Goal: Book appointment/travel/reservation

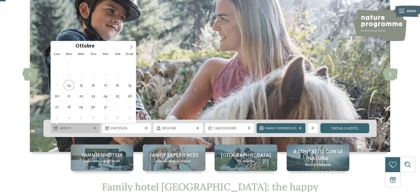
click at [92, 126] on div "Arrivo" at bounding box center [75, 128] width 34 height 5
click at [132, 46] on span at bounding box center [131, 45] width 9 height 9
click at [132, 46] on icon at bounding box center [131, 47] width 4 height 4
type input "****"
click at [132, 46] on icon at bounding box center [131, 47] width 4 height 4
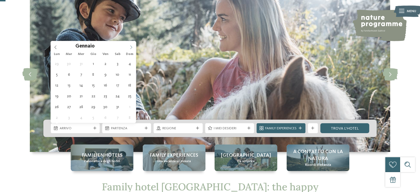
click at [132, 46] on icon at bounding box center [131, 47] width 4 height 4
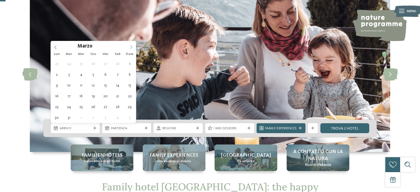
click at [132, 46] on icon at bounding box center [131, 47] width 4 height 4
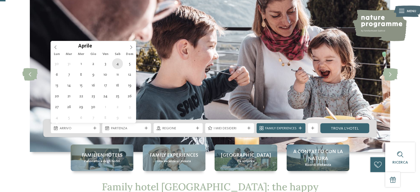
type div "[DATE]"
type input "****"
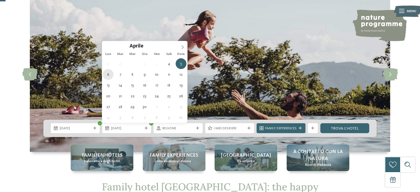
type div "[DATE]"
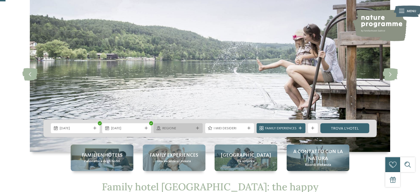
click at [196, 129] on icon at bounding box center [197, 128] width 3 height 3
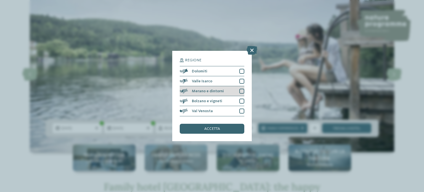
click at [243, 92] on div at bounding box center [242, 91] width 5 height 5
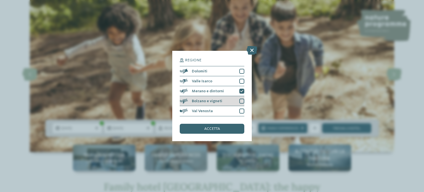
click at [242, 101] on div at bounding box center [242, 101] width 5 height 5
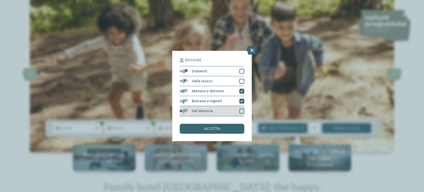
click at [243, 111] on div at bounding box center [242, 111] width 5 height 5
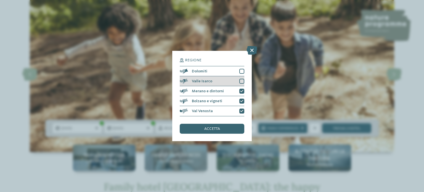
click at [240, 80] on div at bounding box center [242, 81] width 5 height 5
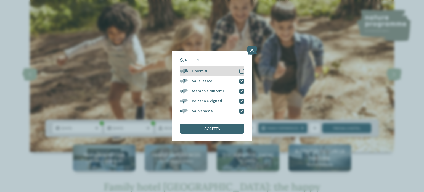
click at [241, 73] on div at bounding box center [242, 71] width 5 height 5
click at [227, 129] on div "accetta" at bounding box center [212, 129] width 65 height 10
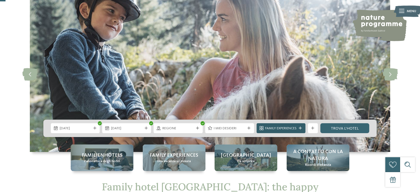
click at [304, 128] on div "Family Experiences" at bounding box center [281, 128] width 49 height 10
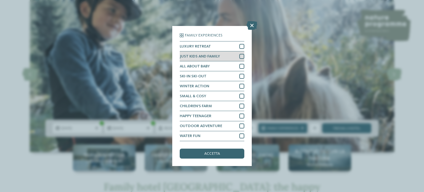
click at [242, 56] on div at bounding box center [242, 56] width 5 height 5
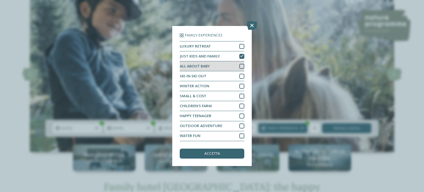
click at [243, 66] on div at bounding box center [242, 66] width 5 height 5
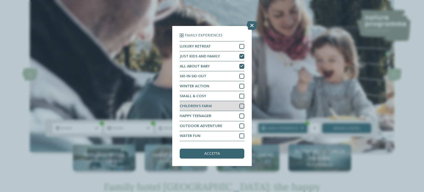
click at [244, 107] on div at bounding box center [242, 106] width 5 height 5
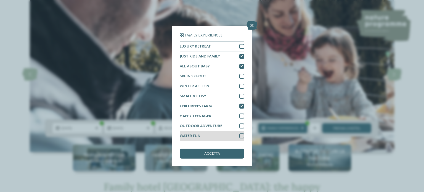
click at [243, 138] on div at bounding box center [242, 135] width 5 height 5
click at [218, 155] on span "accetta" at bounding box center [212, 154] width 16 height 4
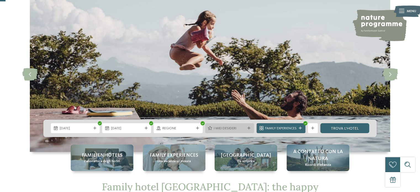
click at [248, 130] on icon at bounding box center [249, 128] width 3 height 3
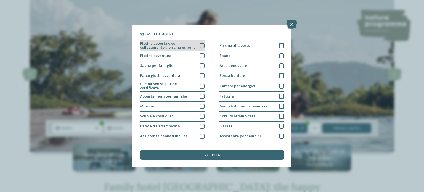
click at [200, 46] on div at bounding box center [202, 45] width 5 height 5
click at [201, 46] on icon at bounding box center [202, 45] width 3 height 3
click at [200, 44] on div at bounding box center [202, 45] width 5 height 5
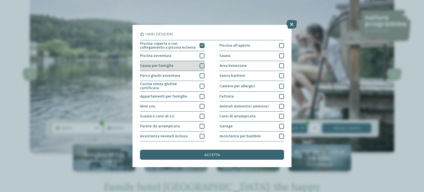
click at [201, 64] on div at bounding box center [202, 65] width 5 height 5
click at [201, 64] on icon at bounding box center [202, 65] width 3 height 3
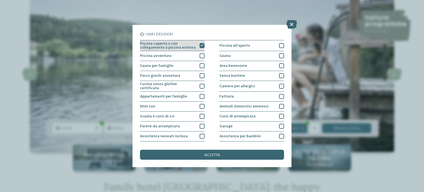
click at [201, 46] on icon at bounding box center [202, 45] width 3 height 3
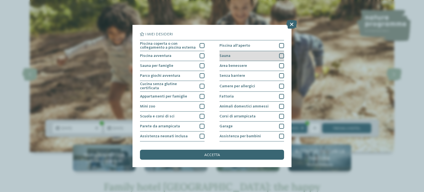
click at [279, 54] on div at bounding box center [281, 55] width 5 height 5
click at [279, 64] on div at bounding box center [281, 65] width 5 height 5
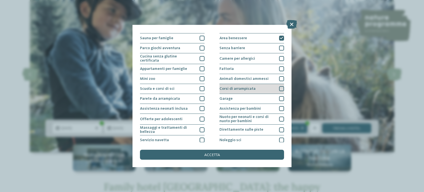
scroll to position [55, 0]
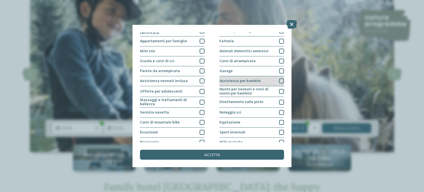
click at [279, 80] on div at bounding box center [281, 80] width 5 height 5
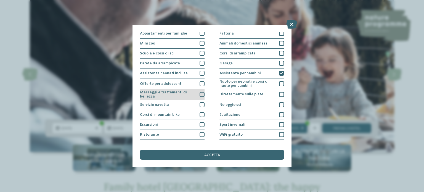
scroll to position [69, 0]
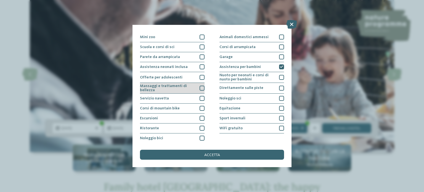
click at [200, 89] on div "Massaggi e trattamenti di bellezza" at bounding box center [172, 88] width 65 height 11
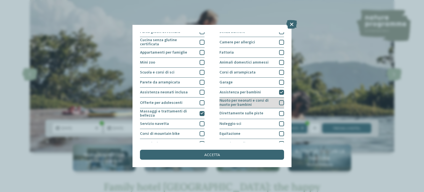
scroll to position [0, 0]
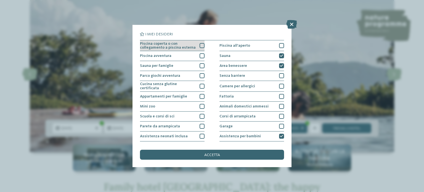
click at [200, 46] on div at bounding box center [202, 45] width 5 height 5
click at [200, 56] on div at bounding box center [202, 55] width 5 height 5
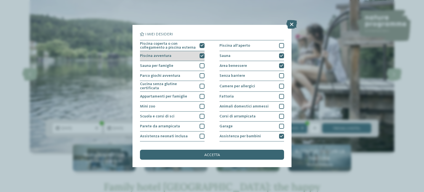
click at [200, 56] on div at bounding box center [202, 55] width 5 height 5
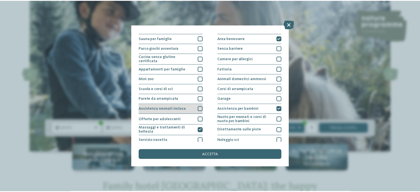
scroll to position [28, 0]
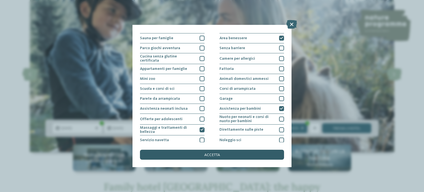
drag, startPoint x: 191, startPoint y: 145, endPoint x: 191, endPoint y: 151, distance: 6.1
click at [191, 151] on div "I miei desideri Piscina coperta o con collegamento a piscina esterna Piscina al…" at bounding box center [212, 95] width 144 height 127
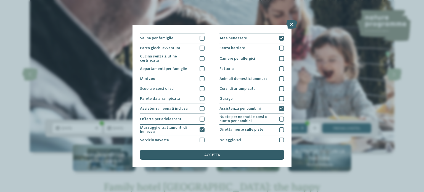
click at [187, 157] on div "accetta" at bounding box center [212, 155] width 144 height 10
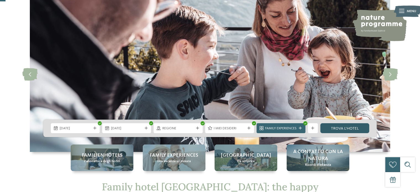
click at [336, 127] on link "trova l’hotel" at bounding box center [344, 128] width 49 height 10
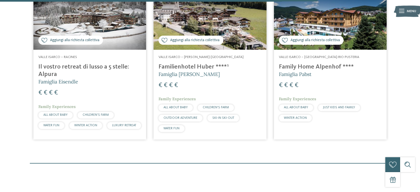
scroll to position [544, 0]
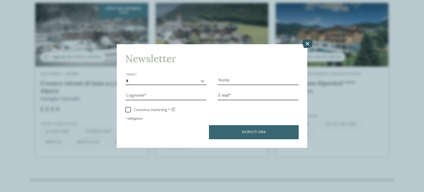
click at [307, 41] on icon at bounding box center [307, 43] width 11 height 9
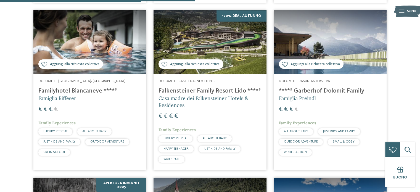
scroll to position [378, 0]
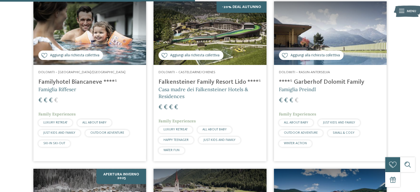
click at [66, 79] on h4 "Familyhotel Biancaneve ****ˢ" at bounding box center [89, 81] width 103 height 7
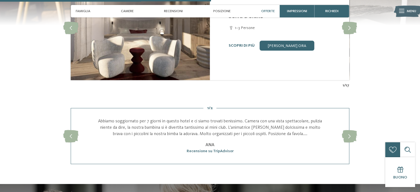
scroll to position [497, 0]
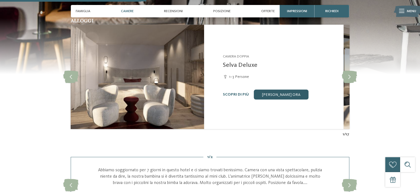
drag, startPoint x: 276, startPoint y: 97, endPoint x: 186, endPoint y: 98, distance: 90.3
click at [254, 98] on link "[PERSON_NAME] ora" at bounding box center [281, 95] width 55 height 10
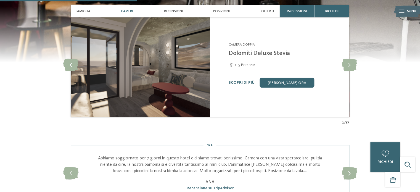
scroll to position [499, 0]
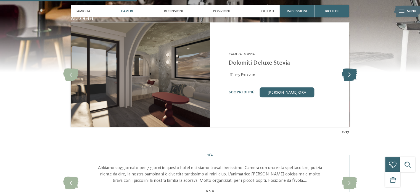
click at [351, 75] on icon at bounding box center [349, 75] width 15 height 12
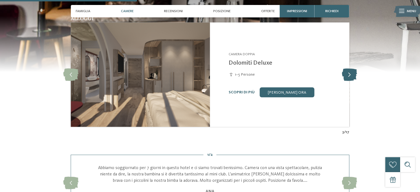
click at [351, 75] on icon at bounding box center [349, 75] width 15 height 12
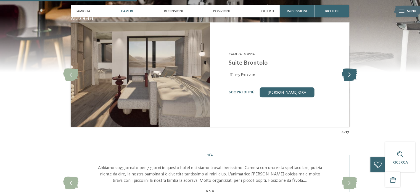
click at [351, 75] on icon at bounding box center [349, 75] width 15 height 12
